Goal: Task Accomplishment & Management: Manage account settings

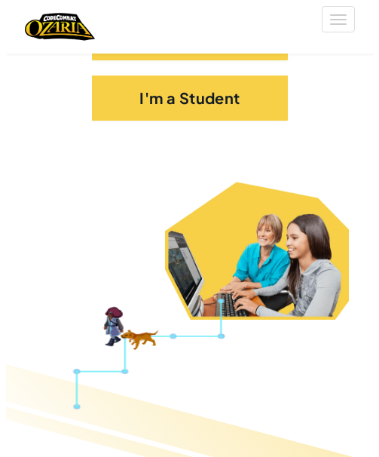
scroll to position [452, 0]
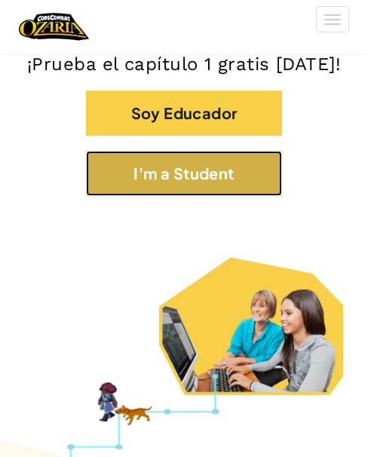
click at [133, 163] on button "I'm a Student" at bounding box center [184, 173] width 196 height 45
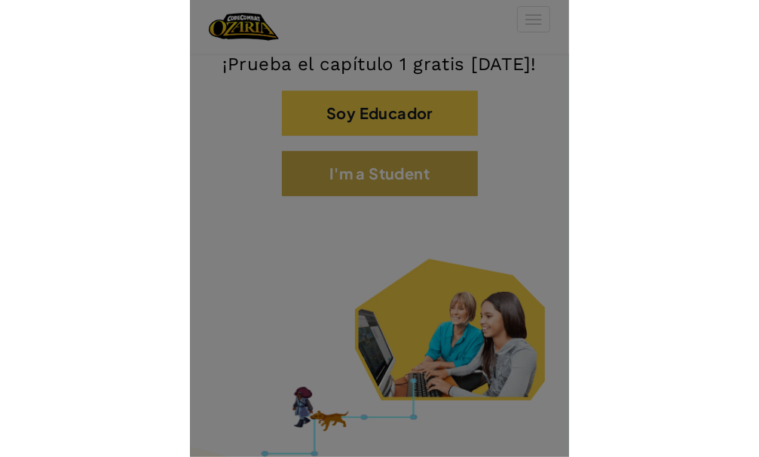
scroll to position [0, 24]
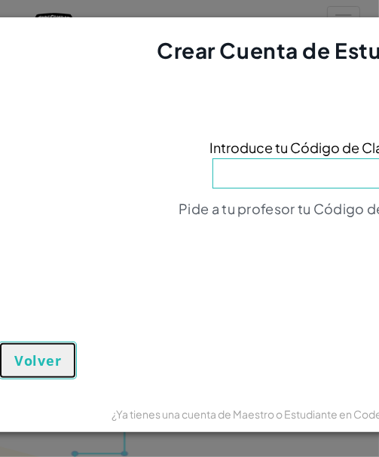
click at [40, 369] on button "Volver" at bounding box center [37, 361] width 78 height 38
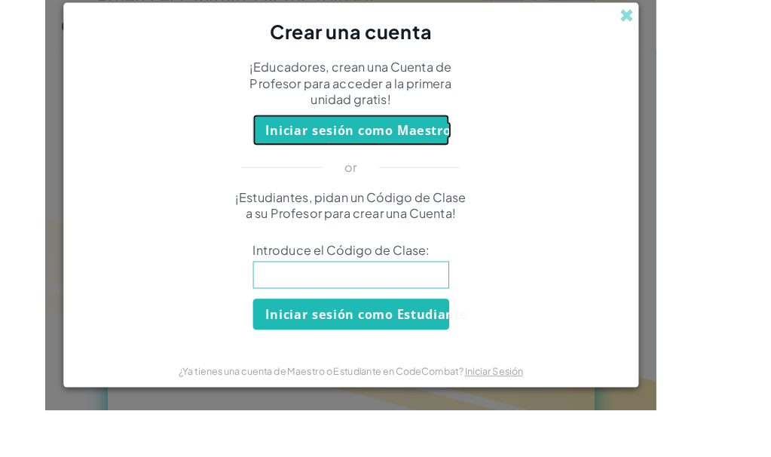
scroll to position [0, 0]
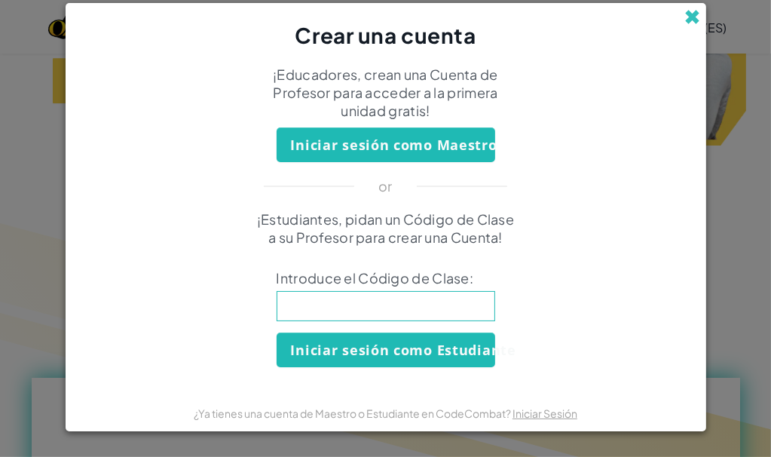
click at [367, 9] on span at bounding box center [693, 17] width 16 height 16
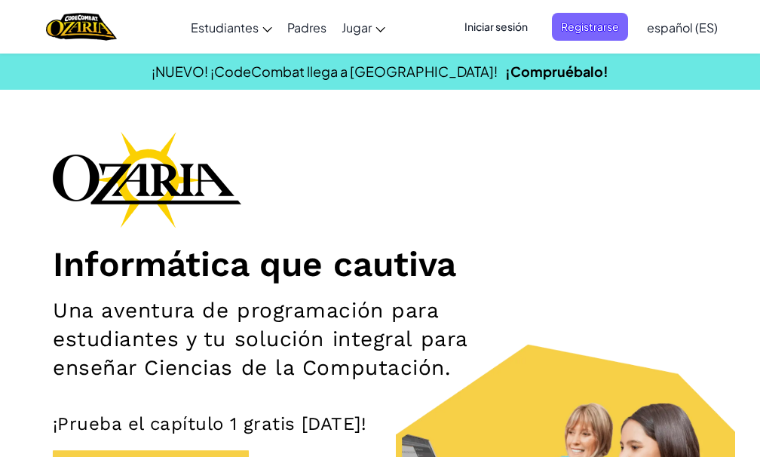
click at [367, 21] on span "Iniciar sesión" at bounding box center [495, 27] width 81 height 28
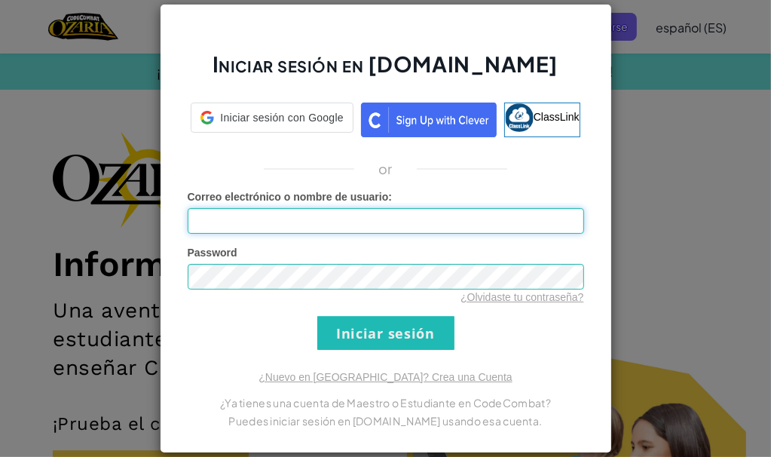
type input "[PERSON_NAME]"
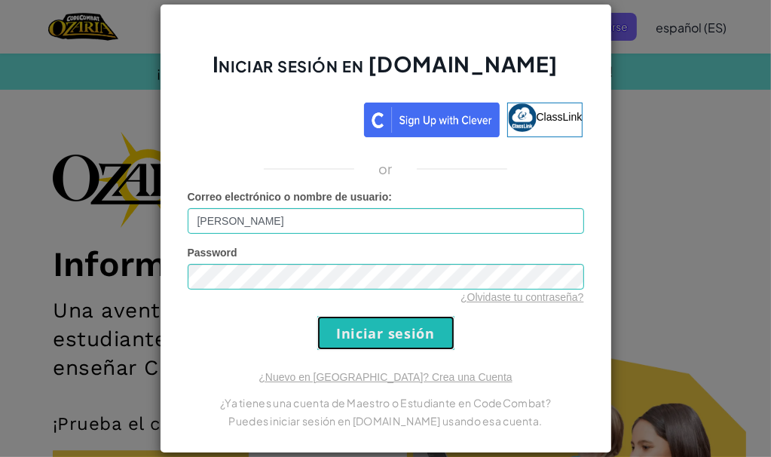
click at [335, 336] on input "Iniciar sesión" at bounding box center [385, 333] width 137 height 34
